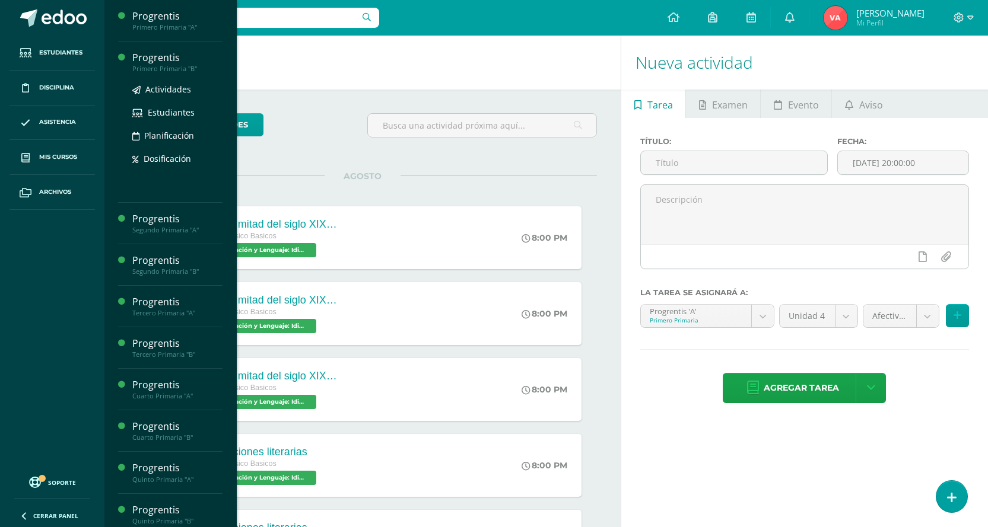
click at [182, 67] on div "Primero Primaria "B"" at bounding box center [177, 69] width 90 height 8
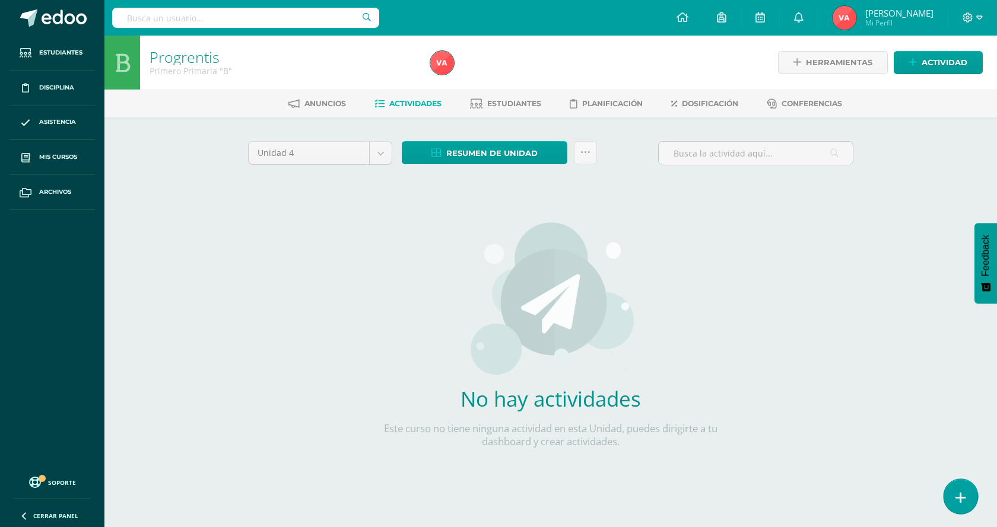
click at [956, 486] on link at bounding box center [960, 496] width 34 height 34
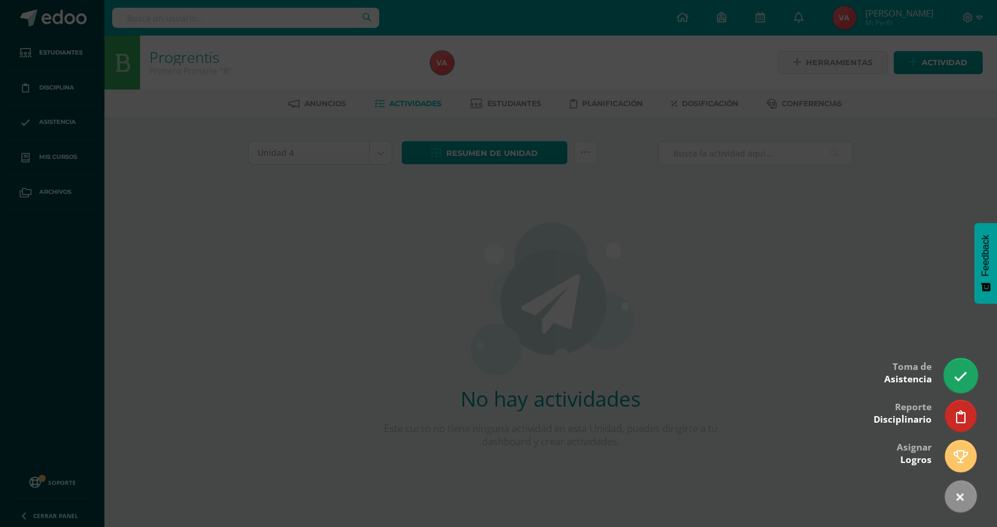
click at [950, 374] on link at bounding box center [960, 375] width 34 height 34
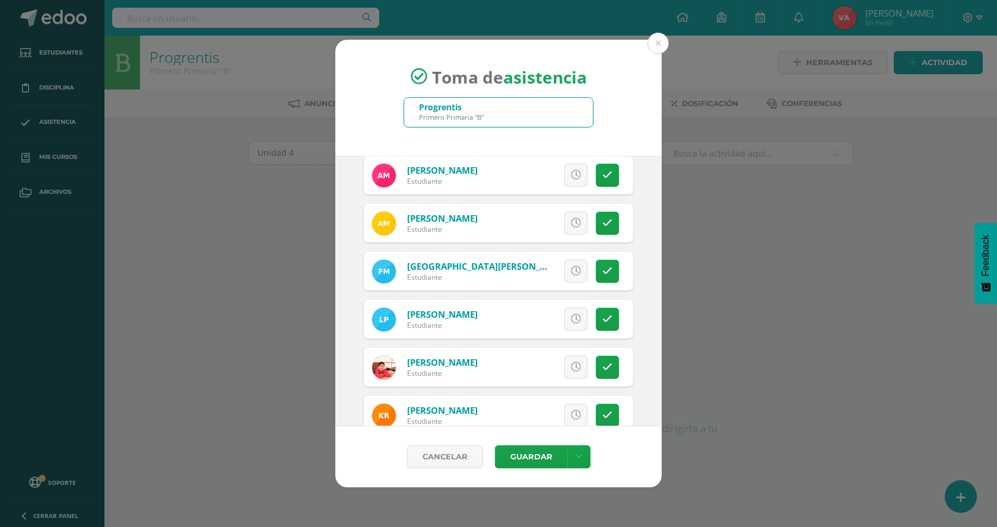
scroll to position [593, 0]
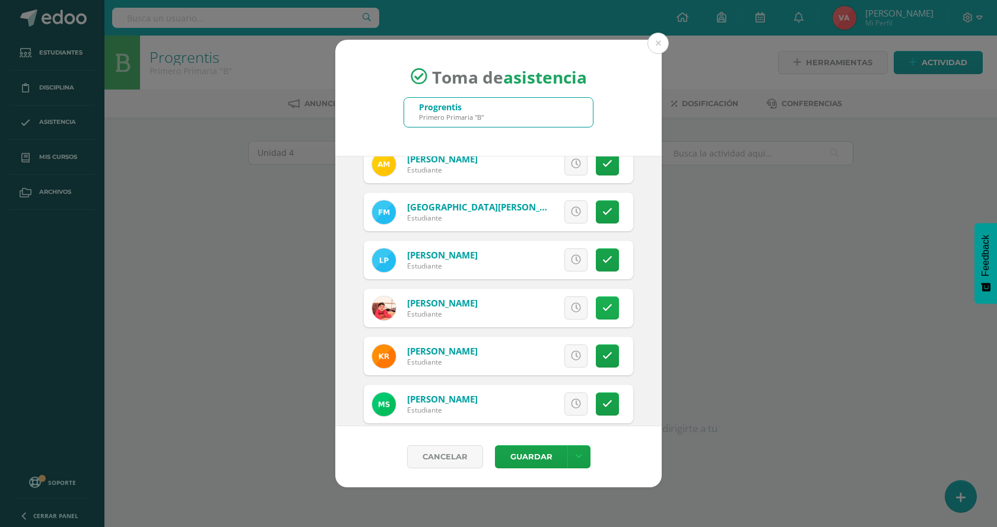
click at [602, 303] on icon at bounding box center [607, 308] width 10 height 10
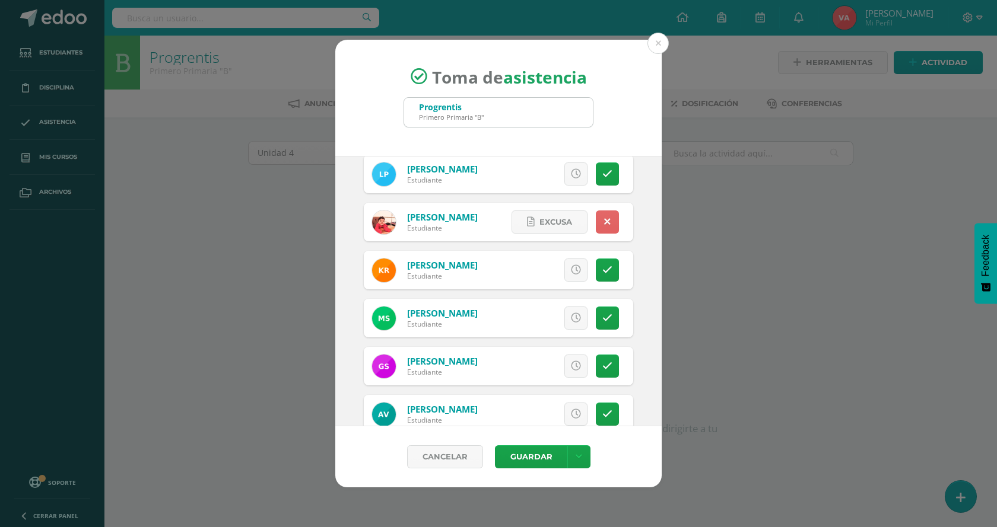
scroll to position [706, 0]
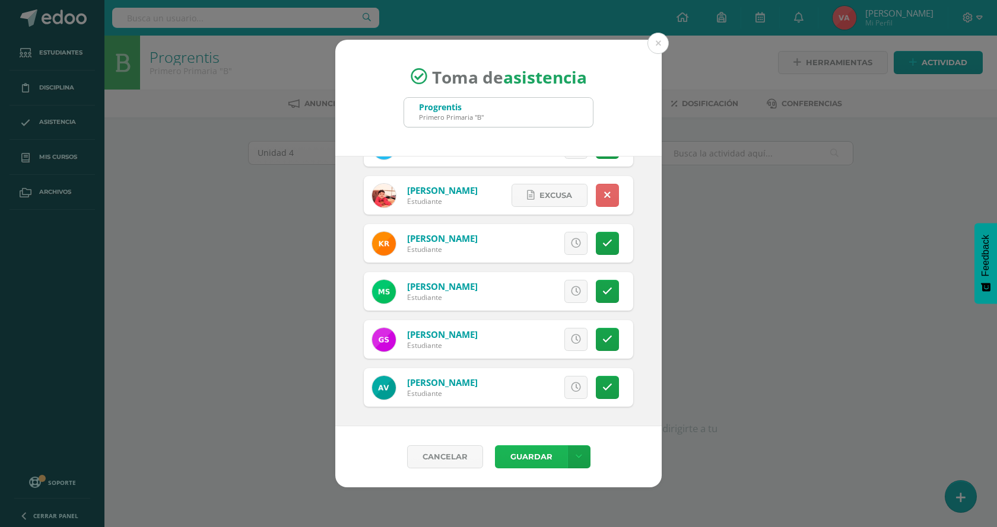
click at [532, 452] on button "Guardar" at bounding box center [531, 456] width 72 height 23
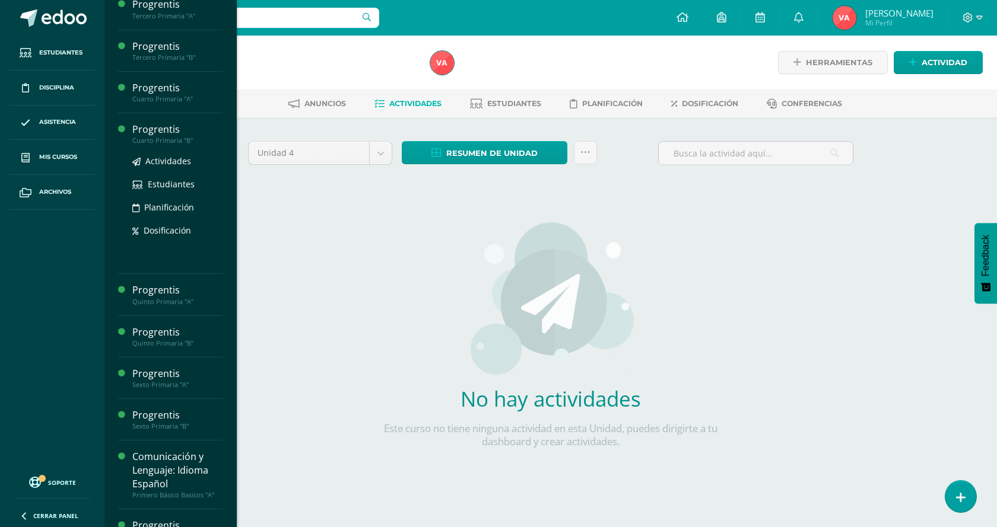
scroll to position [237, 0]
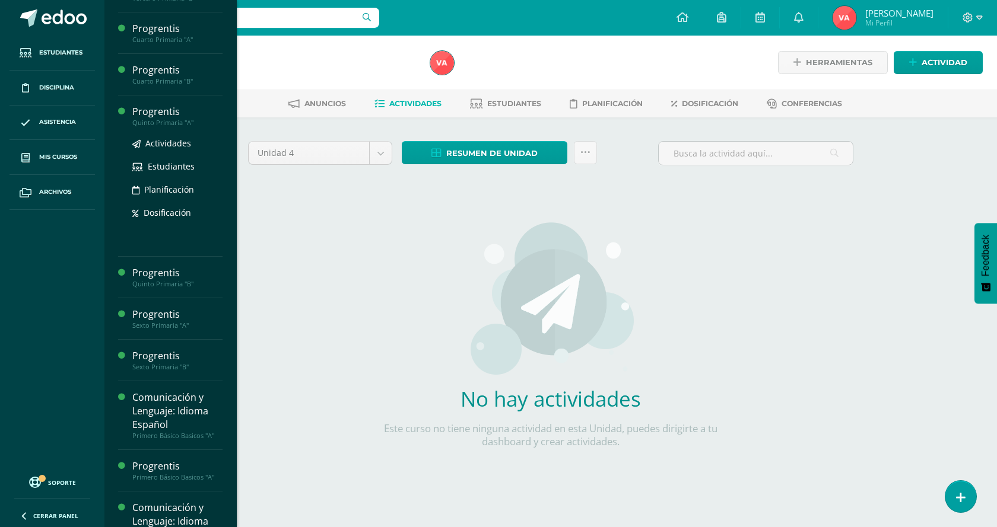
click at [175, 115] on div "Progrentis" at bounding box center [177, 112] width 90 height 14
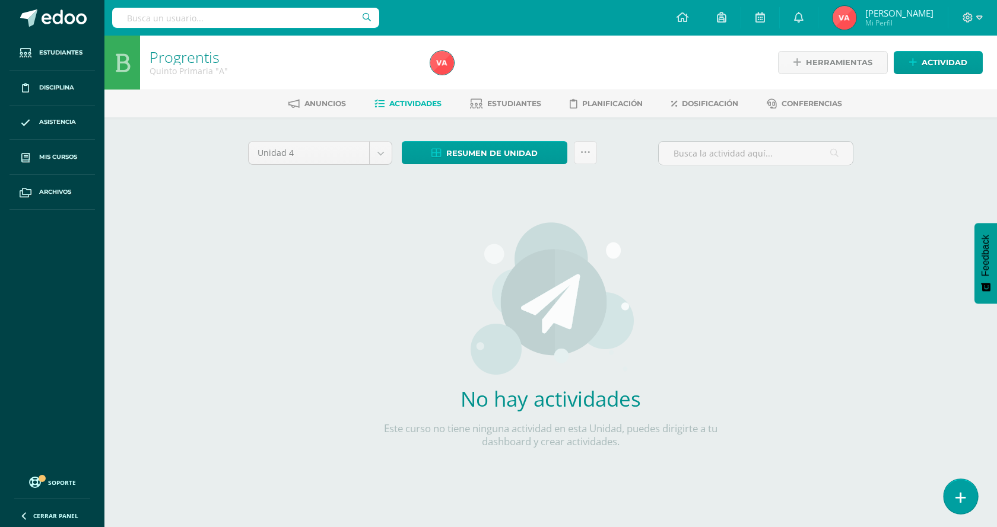
click at [953, 502] on link at bounding box center [960, 496] width 34 height 34
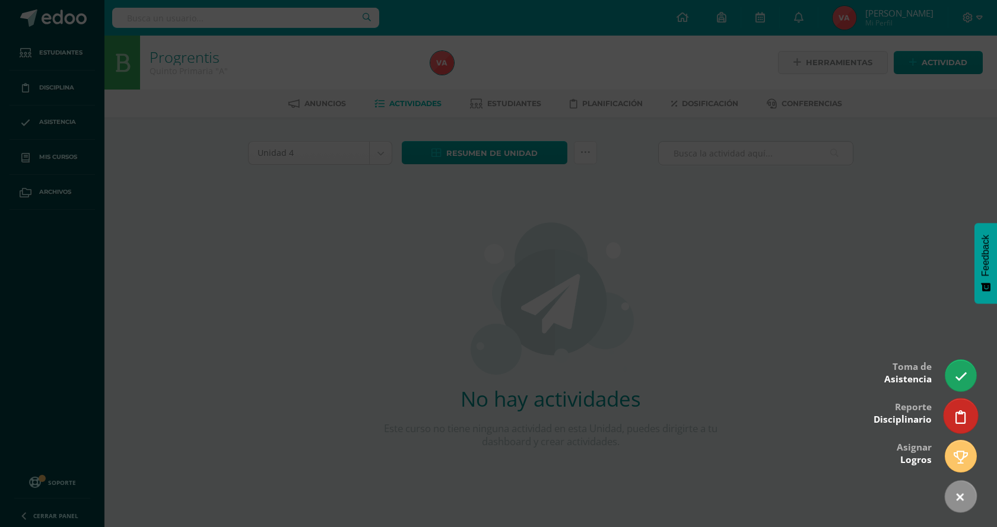
click at [960, 416] on icon at bounding box center [960, 417] width 11 height 14
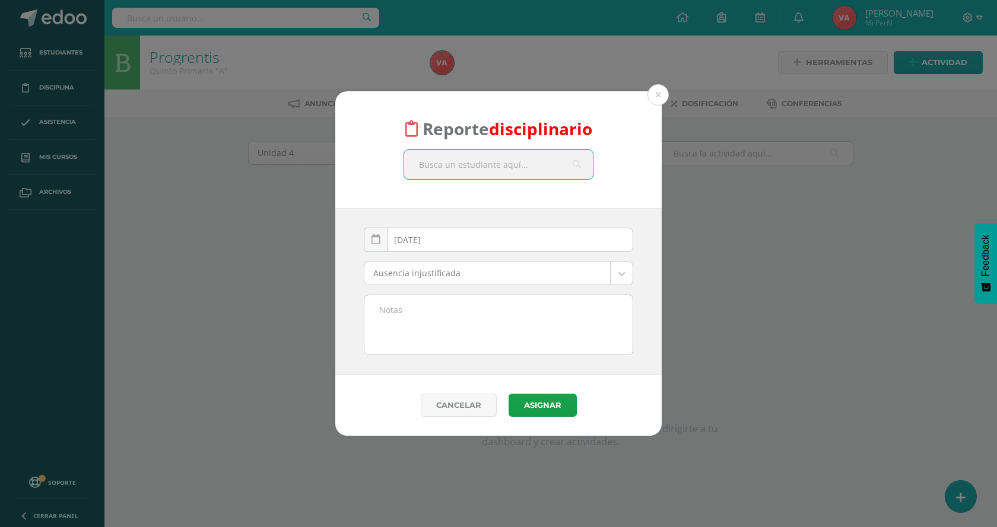
click at [474, 167] on input "text" at bounding box center [498, 164] width 189 height 29
type input "M"
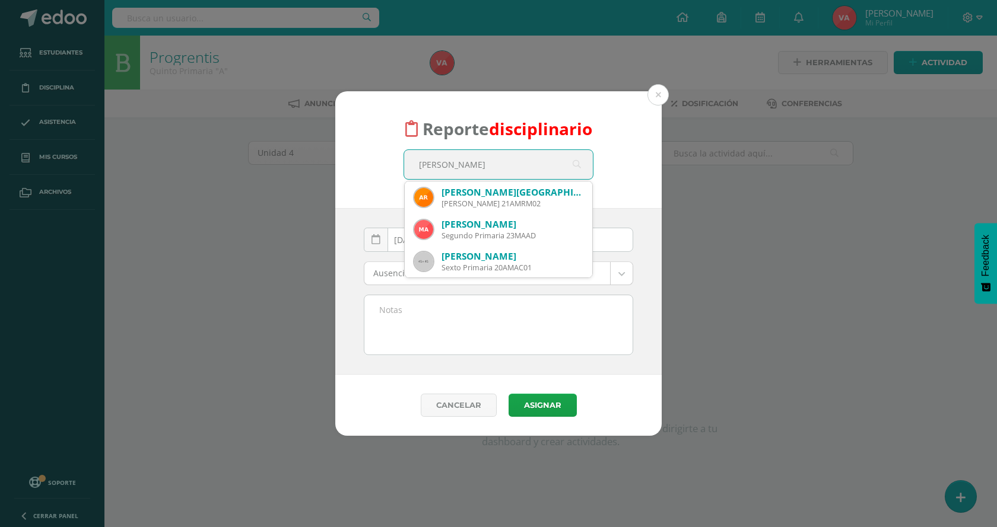
click at [450, 164] on input "MATEO MONTERROZO" at bounding box center [498, 164] width 189 height 29
type input "MATEO ALEJANDRO MONTERROZO"
click at [658, 91] on button at bounding box center [657, 94] width 21 height 21
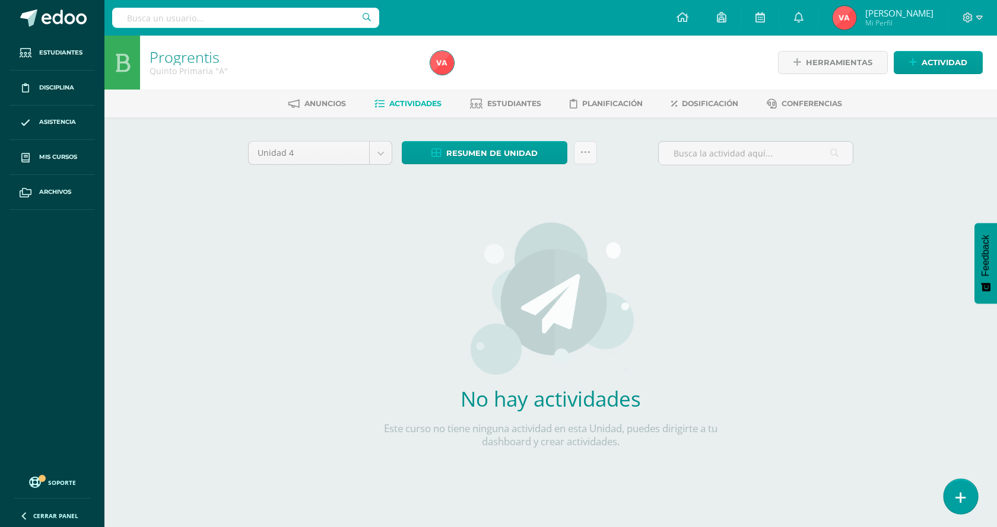
click at [965, 502] on link at bounding box center [960, 496] width 34 height 34
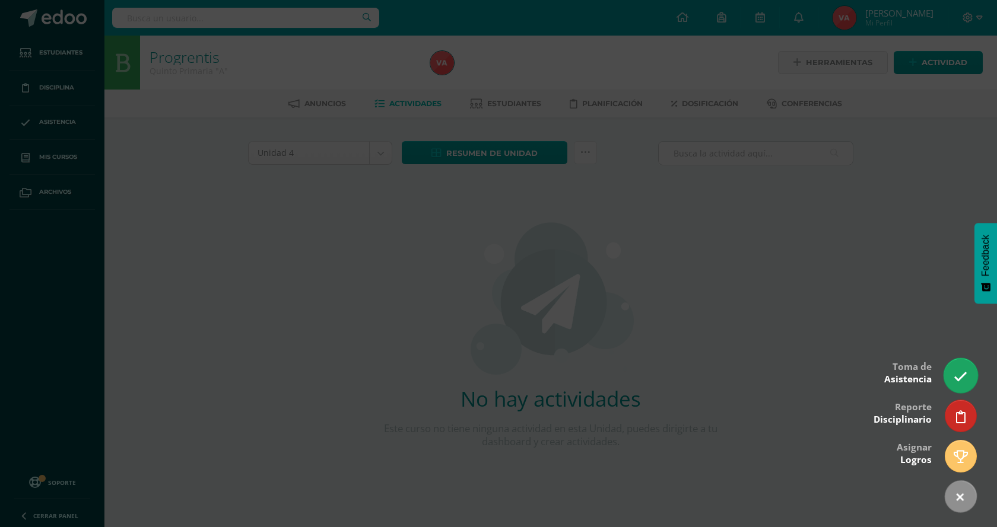
click at [968, 381] on link at bounding box center [960, 375] width 34 height 34
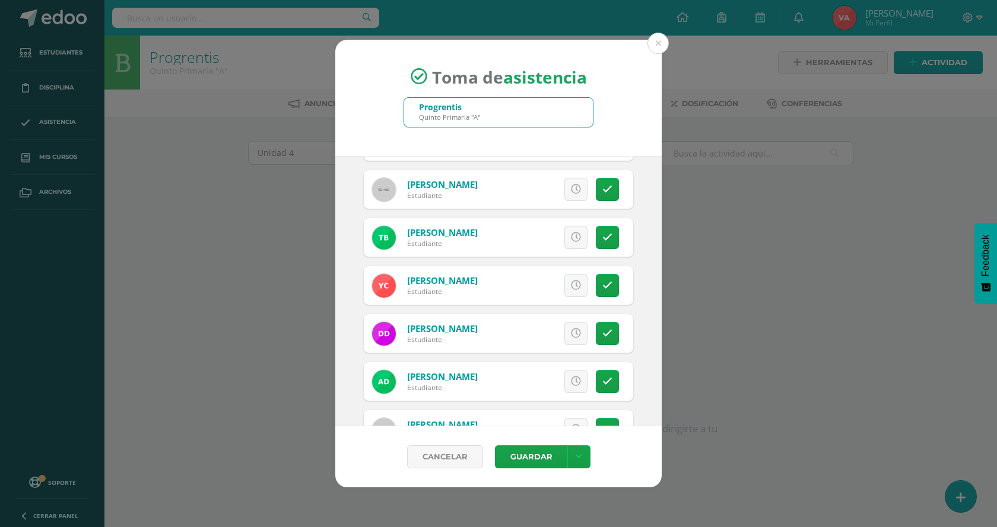
scroll to position [237, 0]
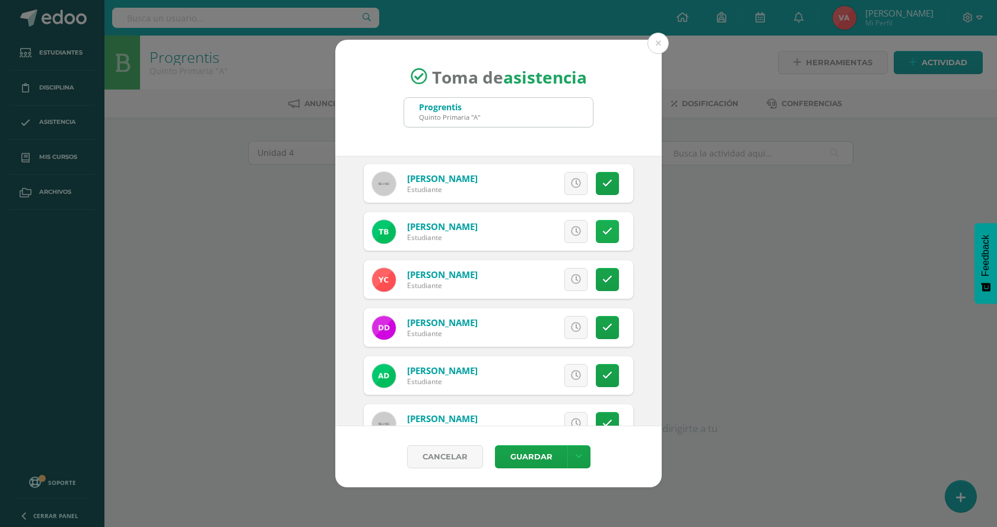
click at [602, 233] on icon at bounding box center [607, 232] width 10 height 10
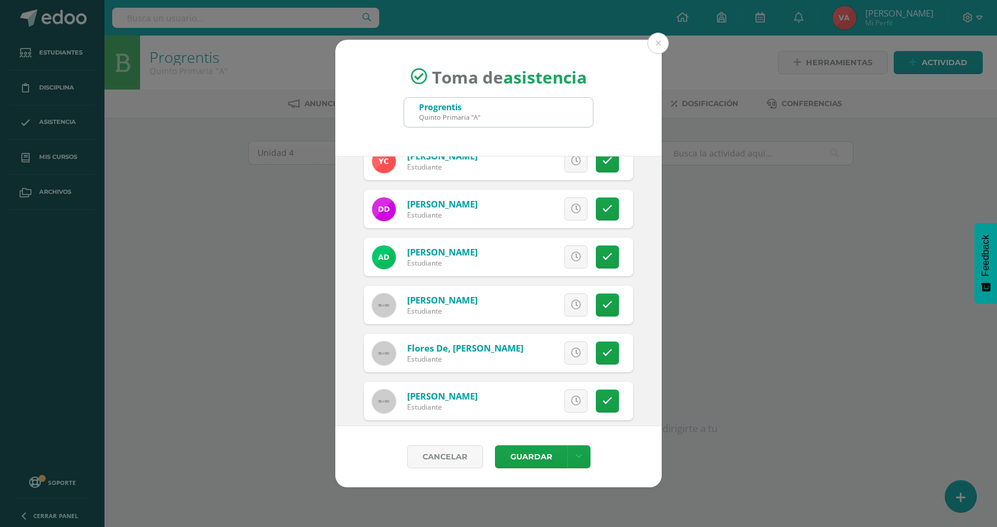
scroll to position [415, 0]
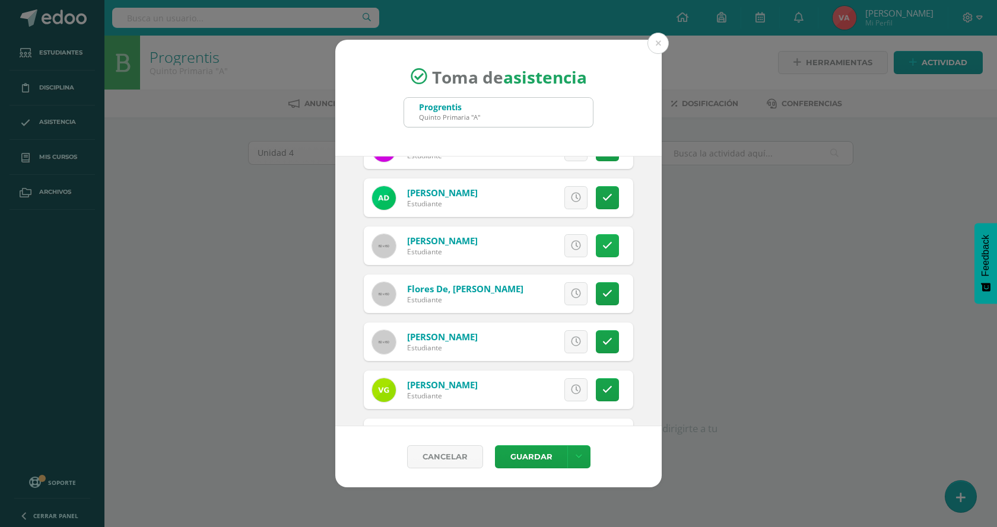
click at [602, 241] on icon at bounding box center [607, 246] width 10 height 10
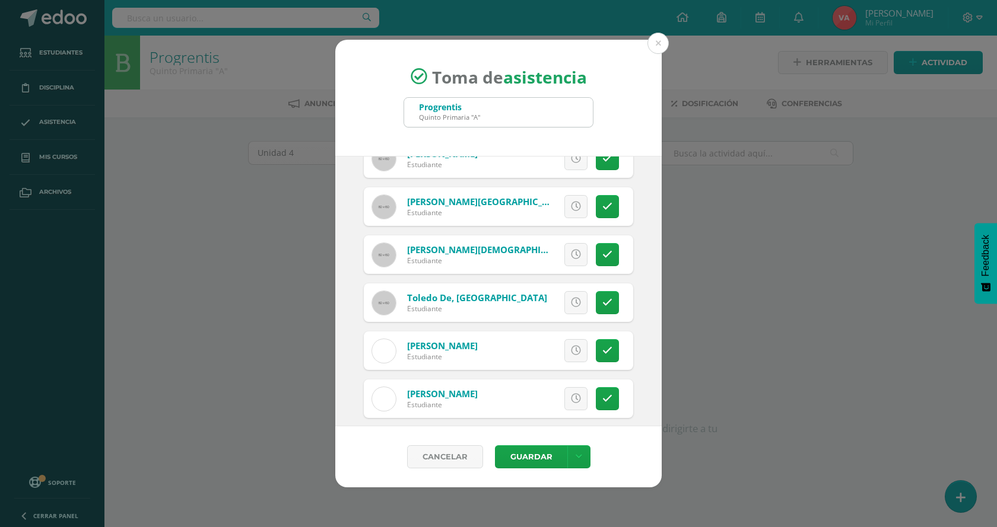
scroll to position [1186, 0]
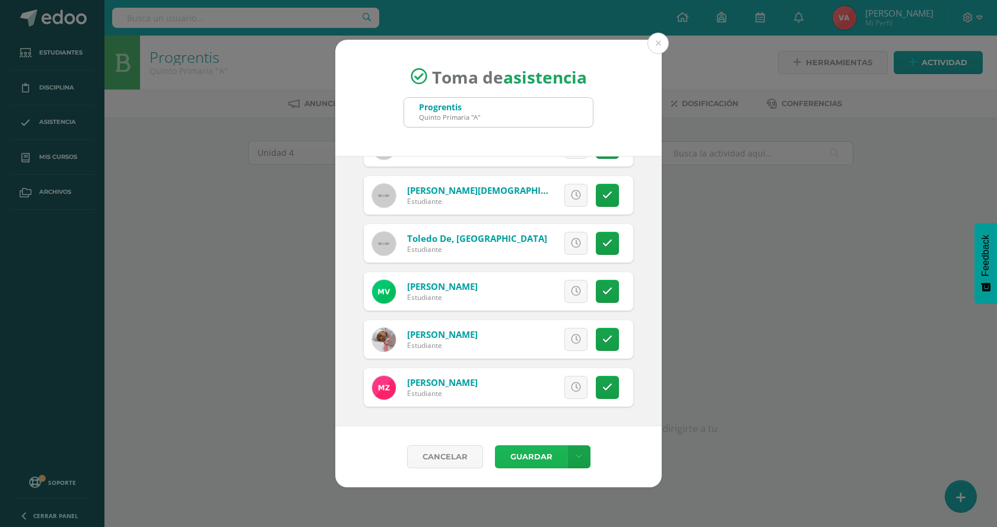
click at [515, 455] on button "Guardar" at bounding box center [531, 456] width 72 height 23
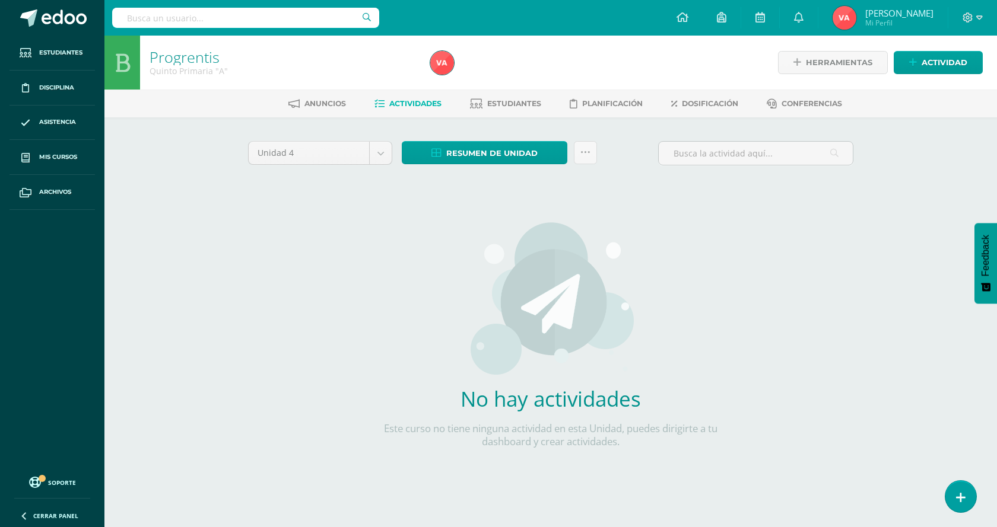
click at [996, 374] on div "Progrentis Quinto Primaria "A" Herramientas Detalle de asistencias Actividad An…" at bounding box center [550, 273] width 892 height 474
